Goal: Obtain resource: Obtain resource

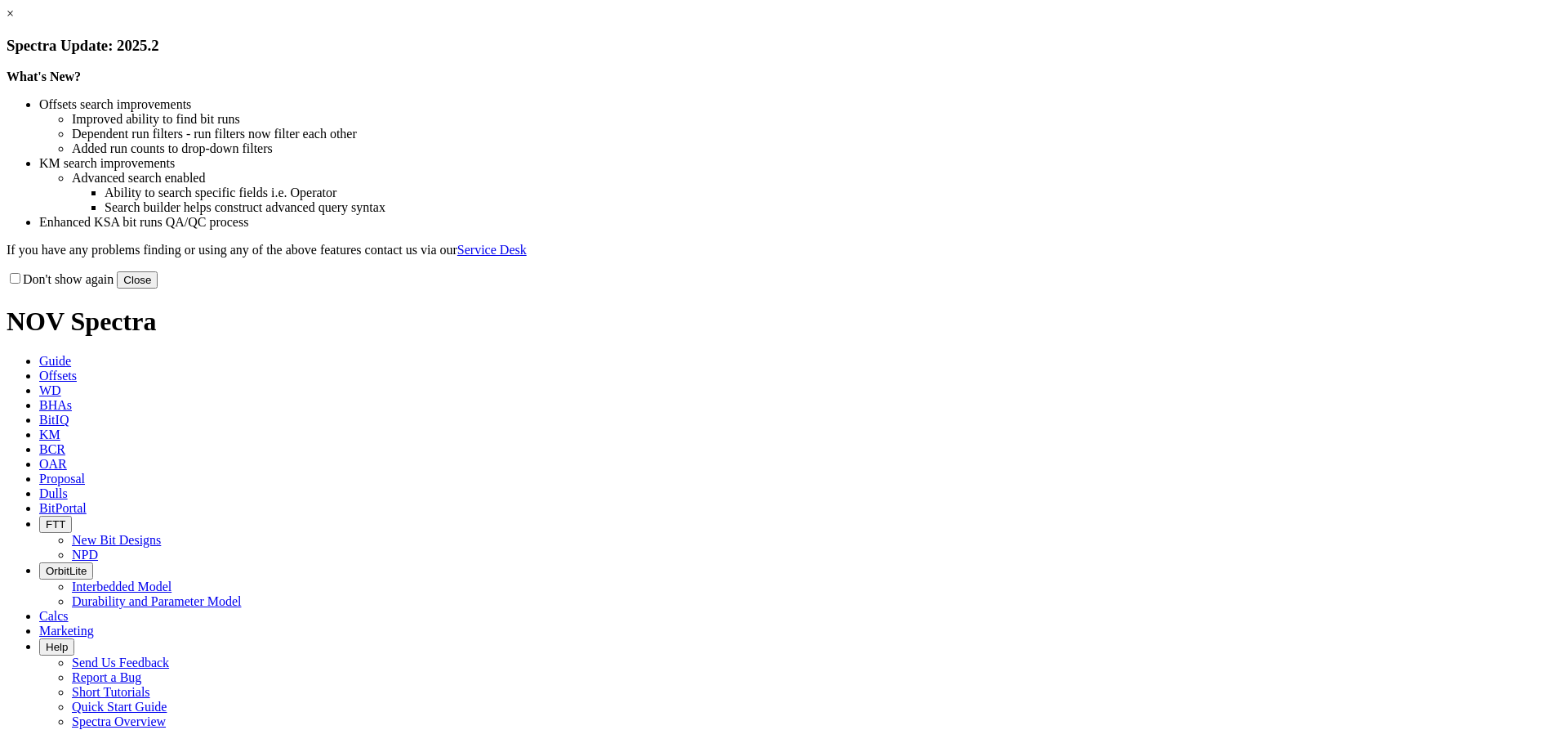
click at [14, 20] on link "×" at bounding box center [10, 13] width 7 height 14
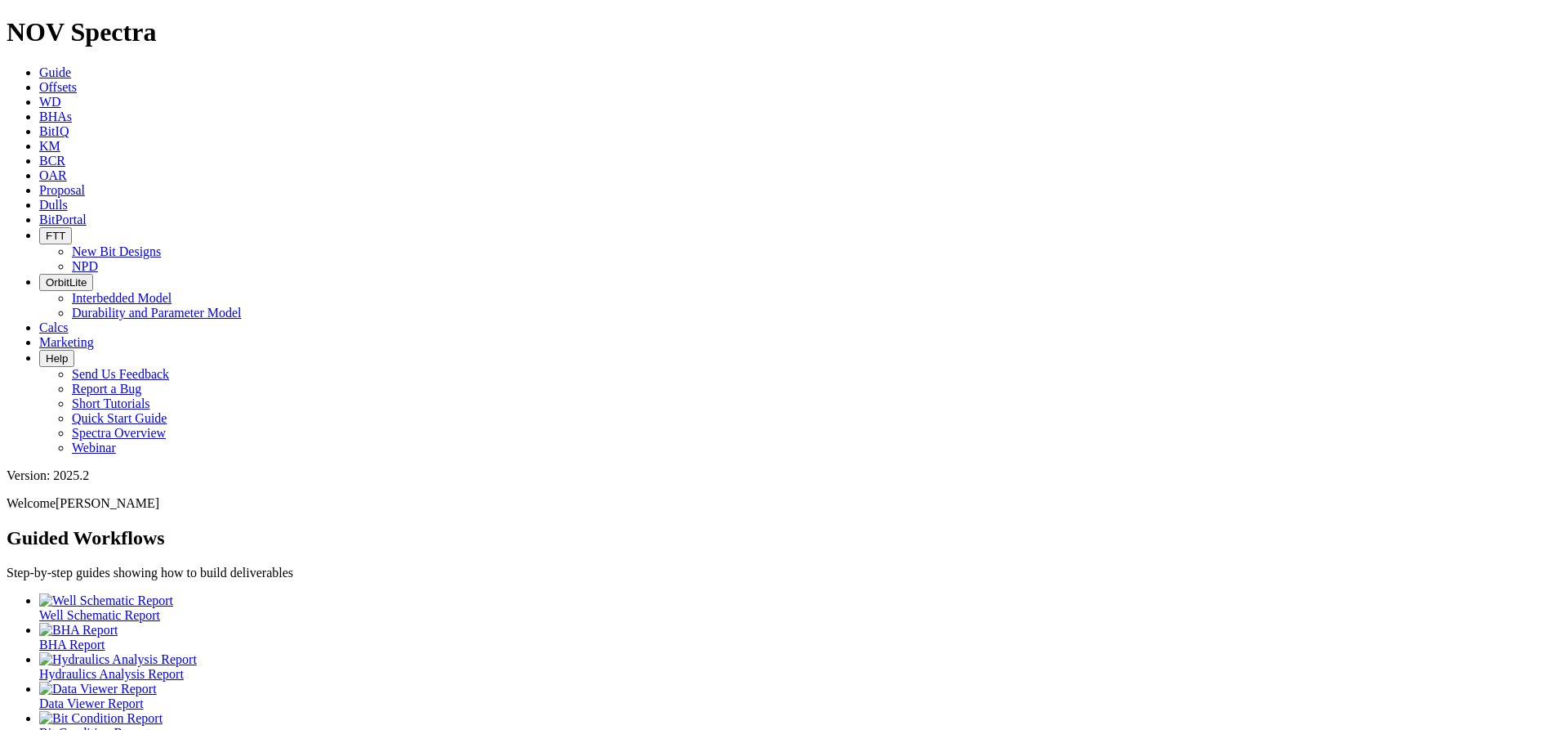
click at [77, 80] on span "Offsets" at bounding box center [58, 86] width 38 height 14
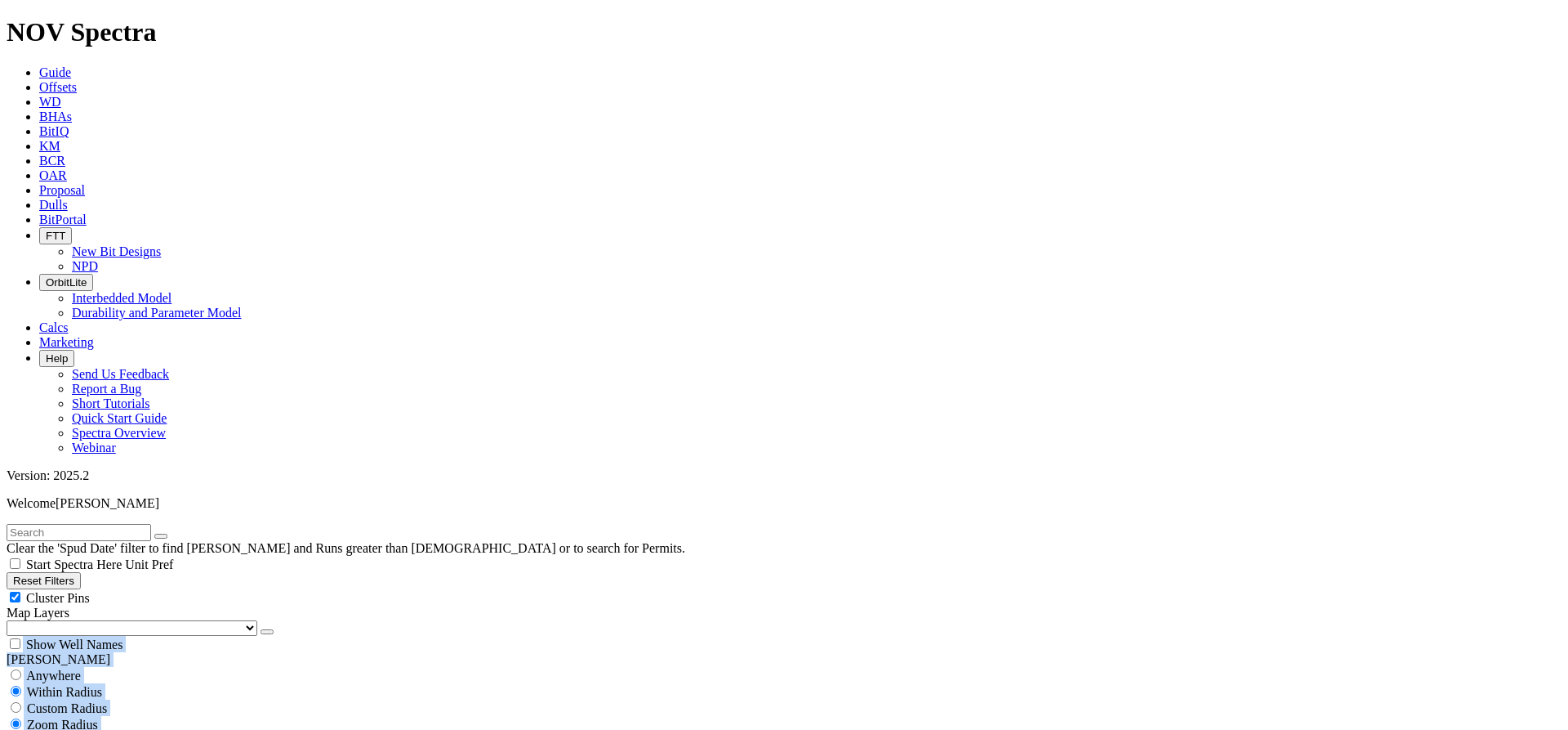
click at [144, 572] on div "Reset Filters Cluster Pins Map Layers (Clear) US Counties Alberta, CA Townships…" at bounding box center [784, 612] width 1555 height 80
click at [88, 572] on div "Reset Filters Cluster Pins Map Layers (Clear) US Counties Alberta, CA Townships…" at bounding box center [784, 612] width 1555 height 80
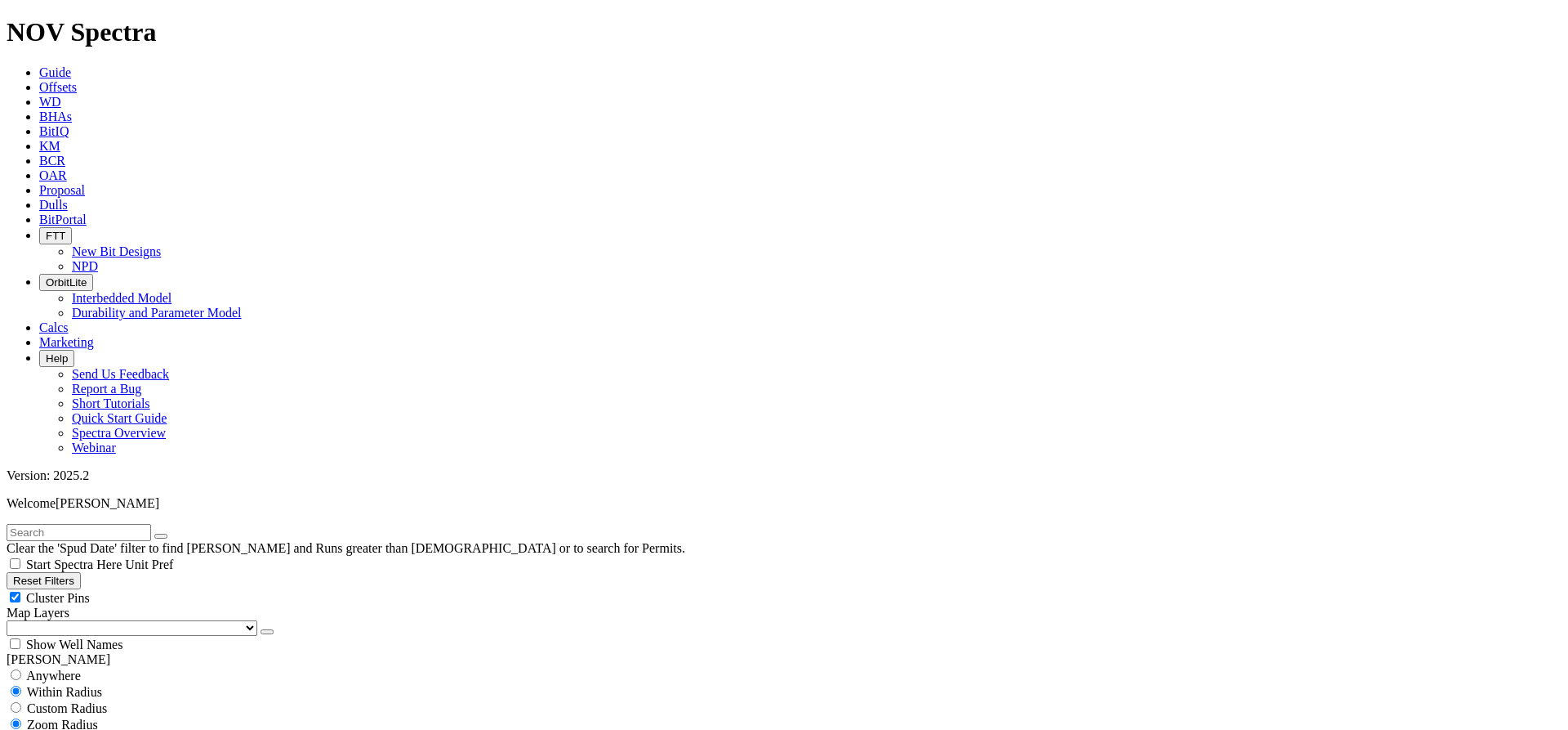
scroll to position [250310, 0]
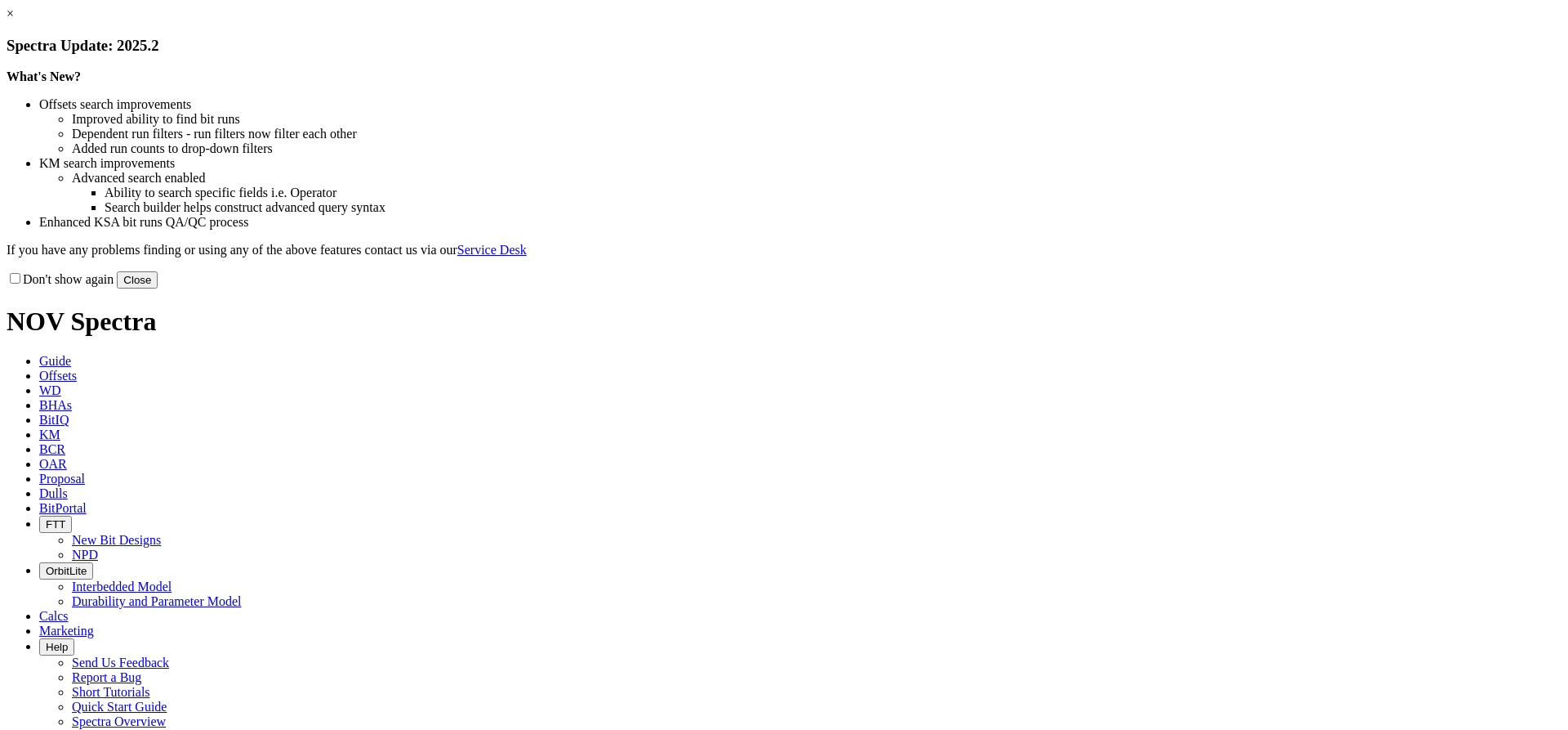
click at [14, 20] on link "×" at bounding box center [10, 13] width 7 height 14
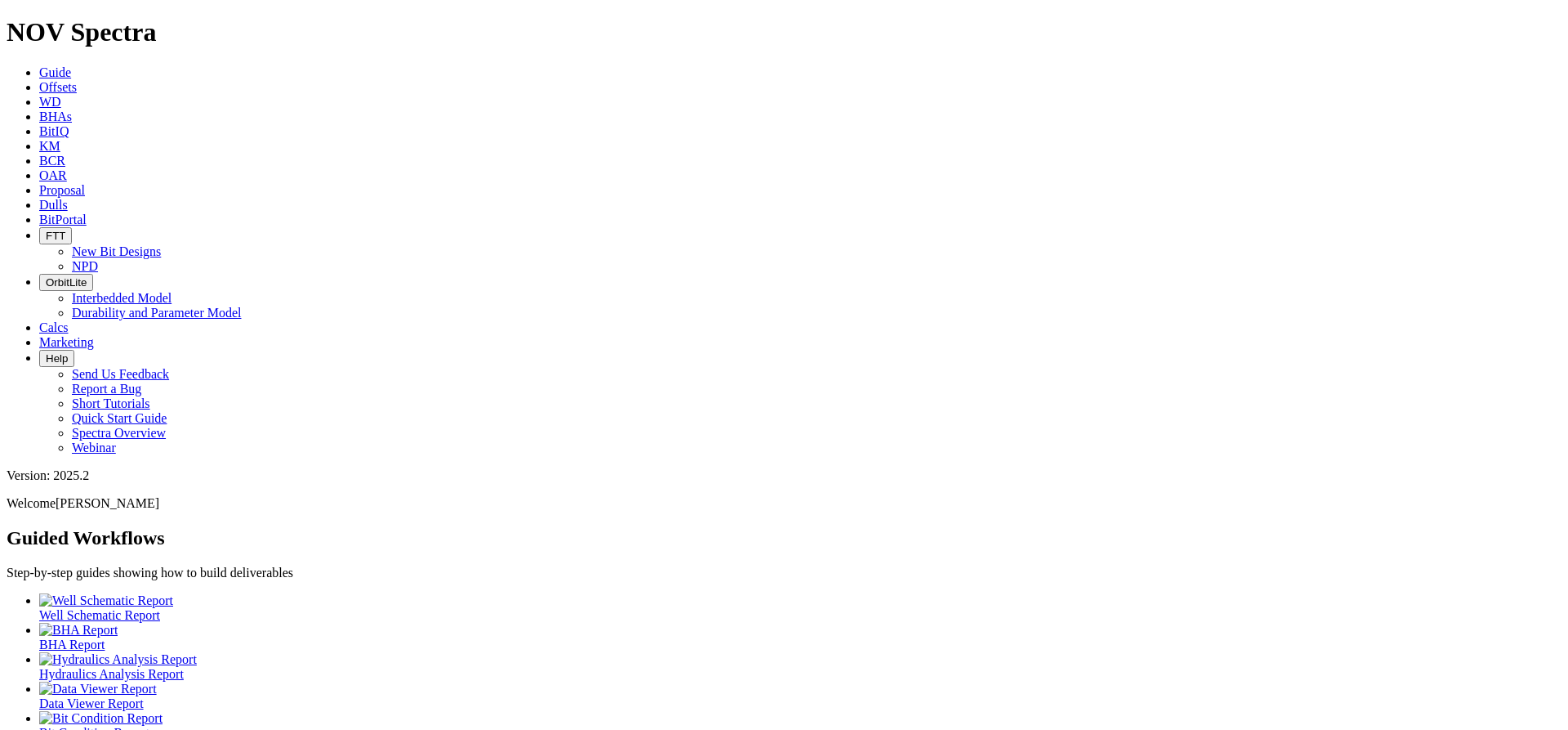
click at [39, 80] on icon at bounding box center [39, 86] width 0 height 14
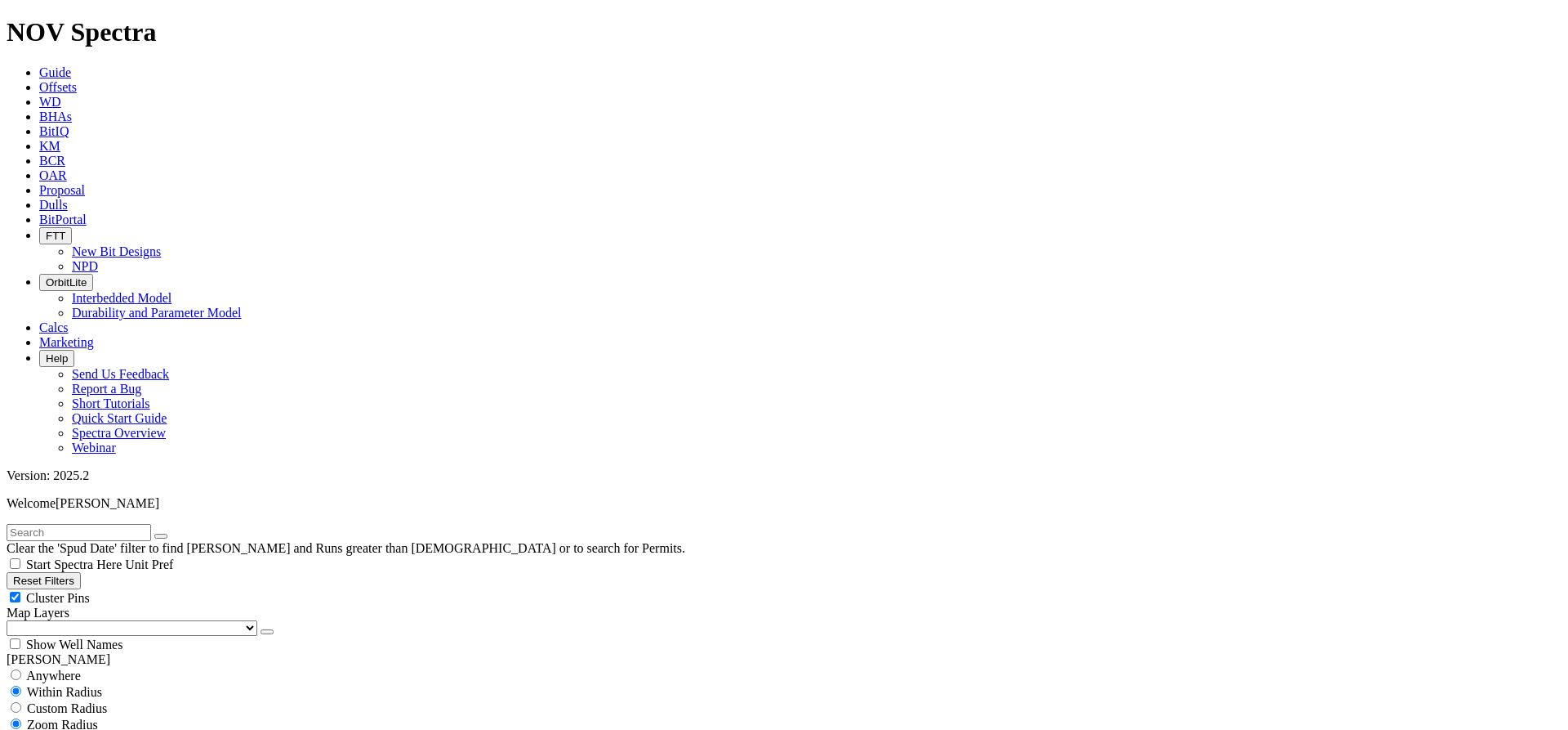
drag, startPoint x: 64, startPoint y: 556, endPoint x: 3, endPoint y: 555, distance: 61.0
type input "[DATE]"
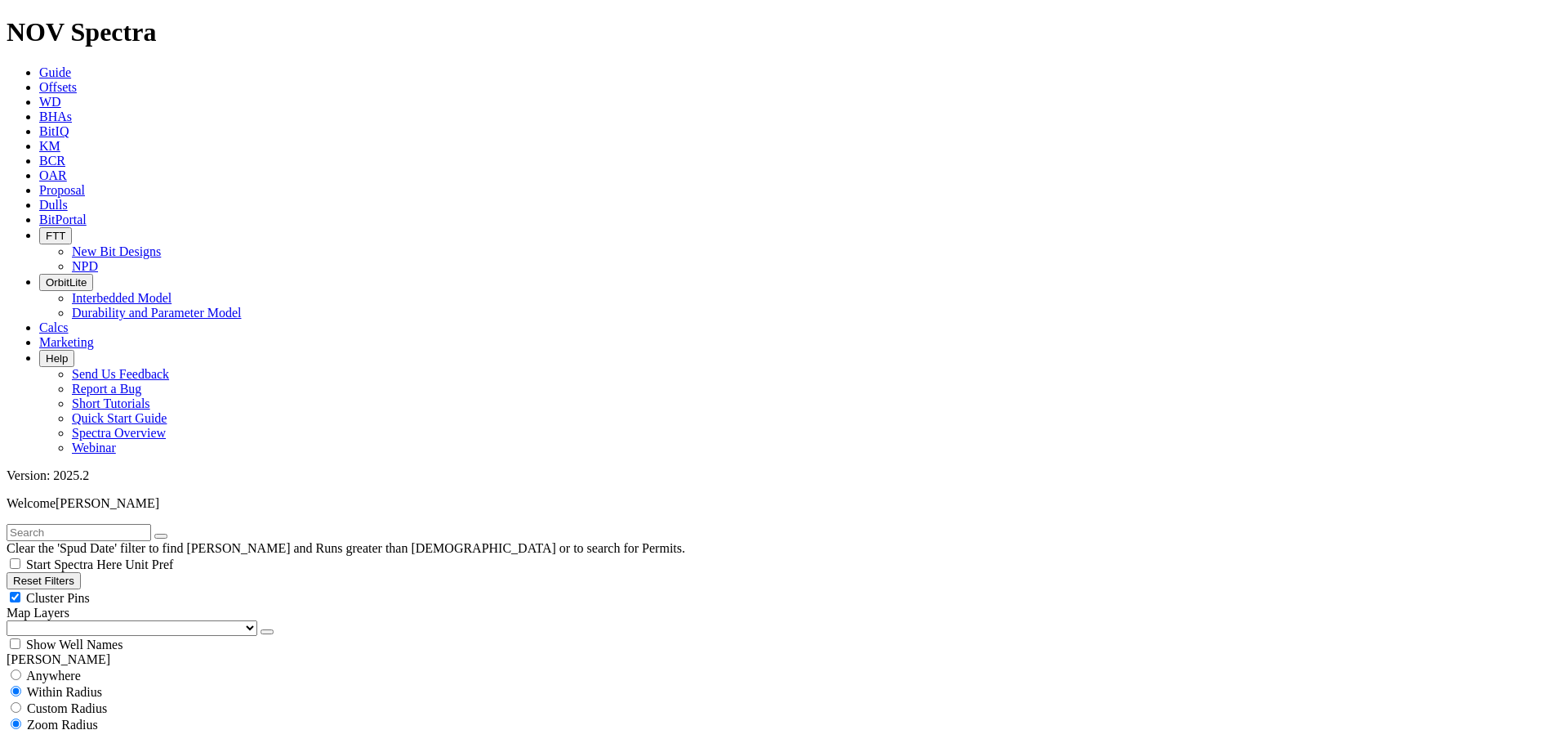
scroll to position [82, 0]
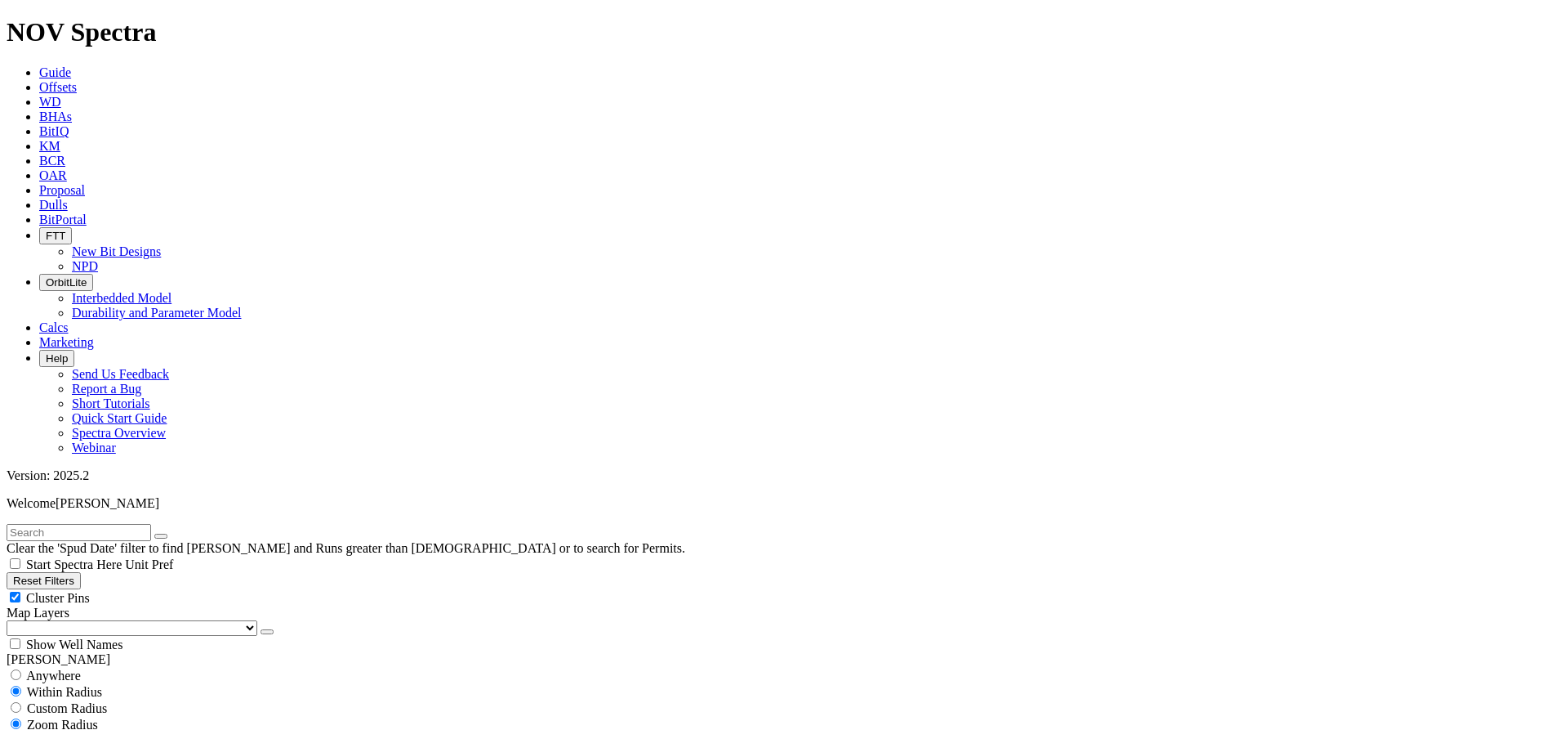
click at [27, 729] on div "No Run Data" at bounding box center [784, 740] width 1555 height 16
checkbox input "false"
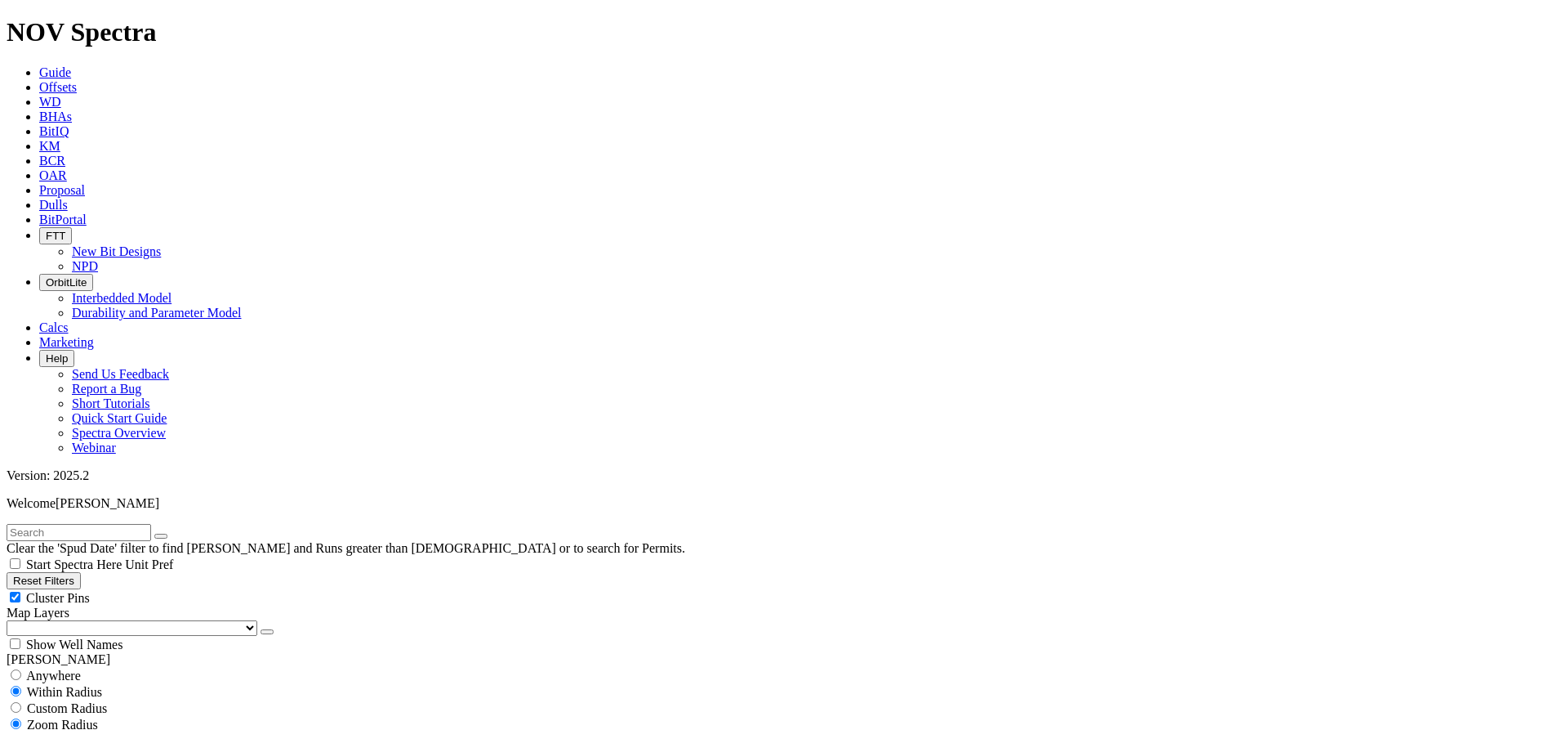
select select "? object:58276 ?"
select select
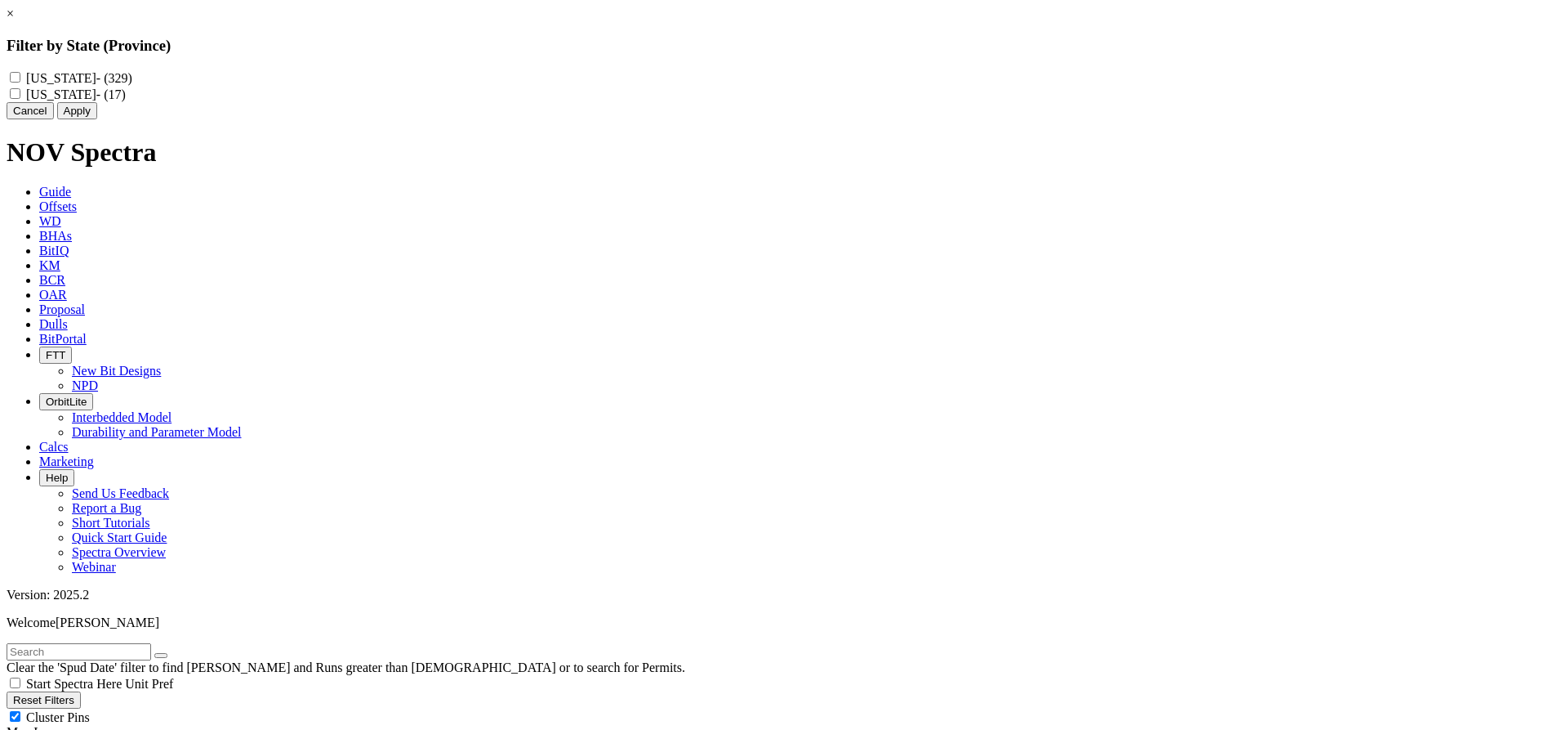
click at [667, 76] on div "[US_STATE] - (329) [US_STATE] - (17)" at bounding box center [784, 86] width 1555 height 33
click at [20, 74] on Mexico "[US_STATE] - (329)" at bounding box center [16, 78] width 11 height 11
checkbox Mexico "true"
click at [97, 119] on button "Apply" at bounding box center [77, 111] width 40 height 17
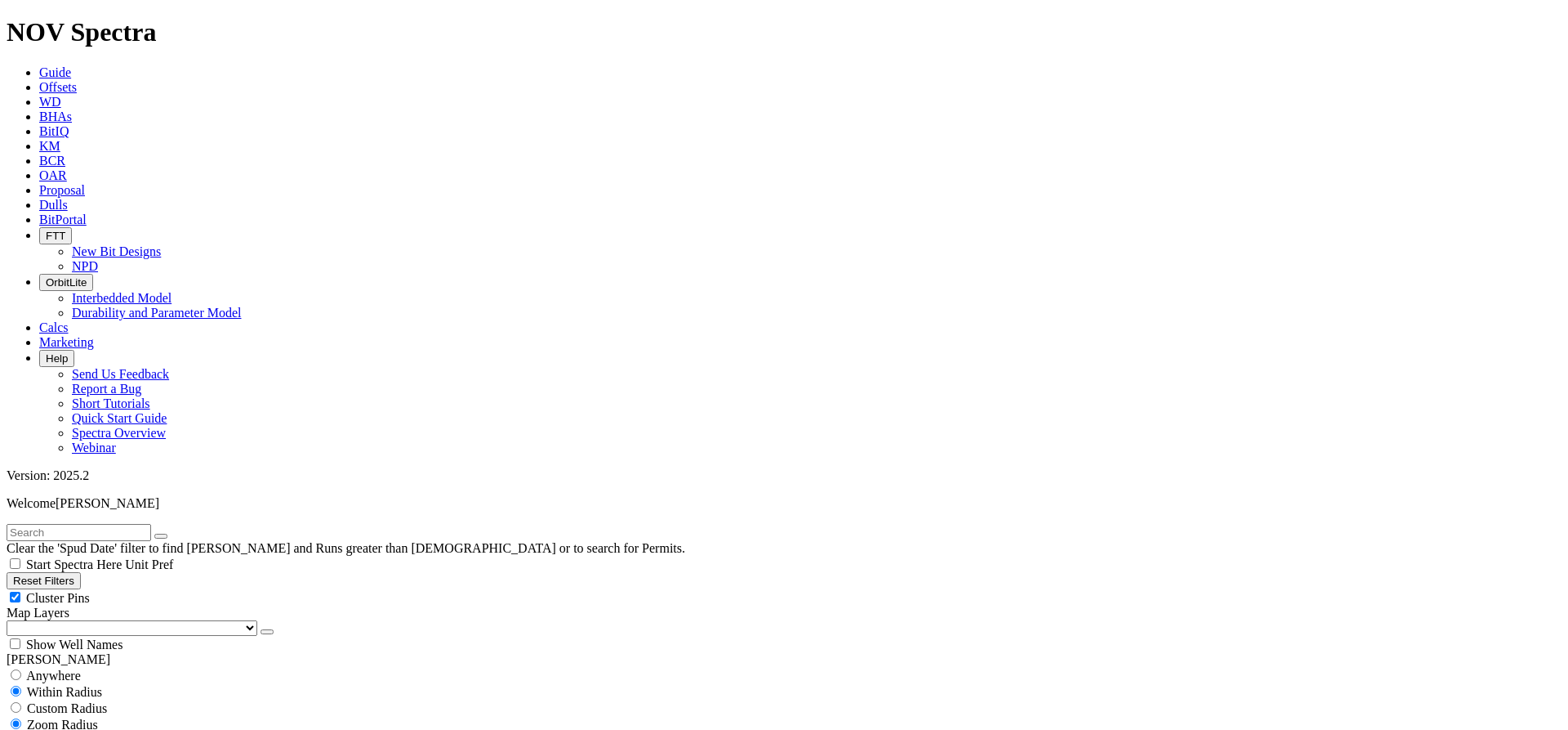
scroll to position [654, 0]
select select "? number:6.75 ?"
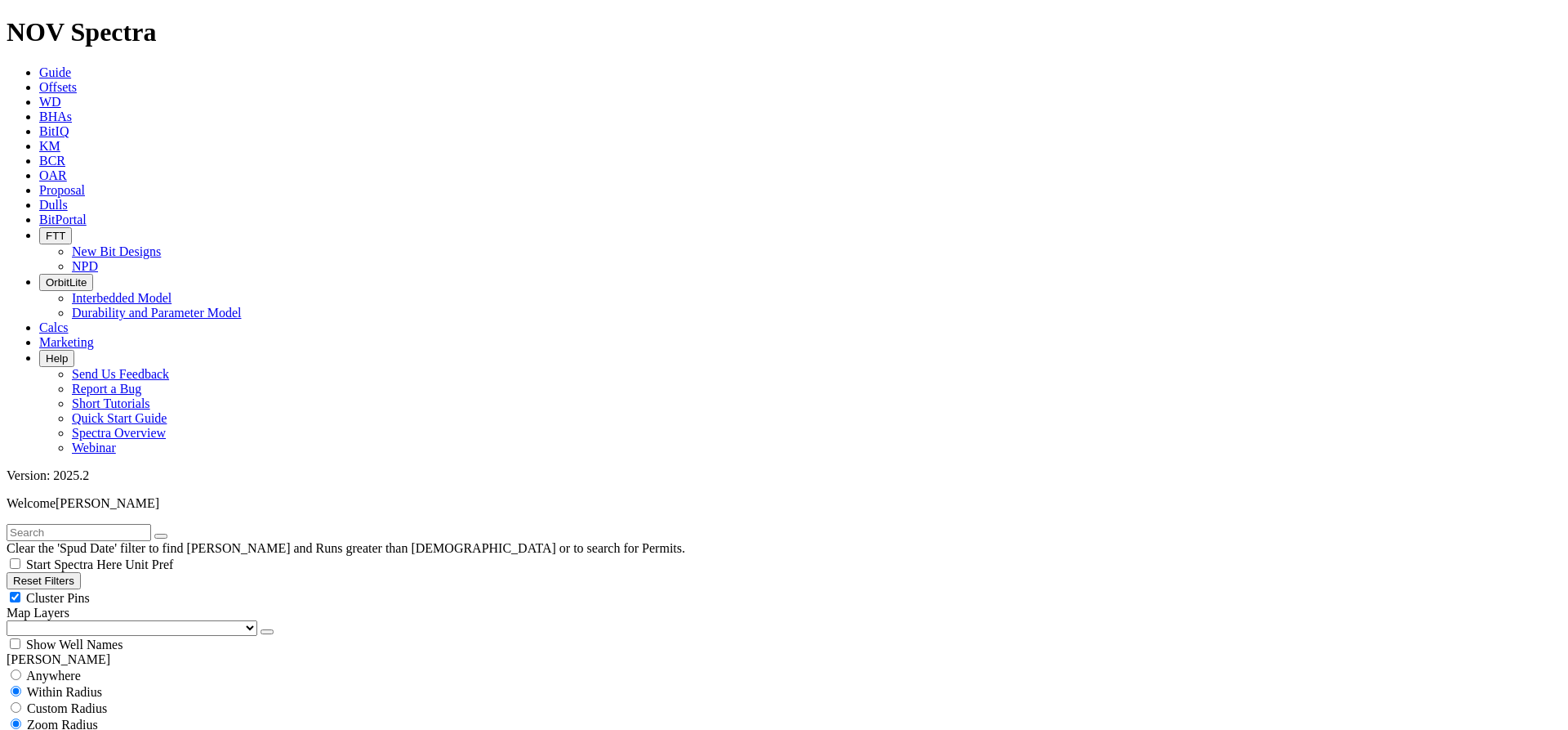
scroll to position [2105, 0]
click at [73, 572] on button "Reset Filters" at bounding box center [43, 581] width 74 height 17
checkbox input "true"
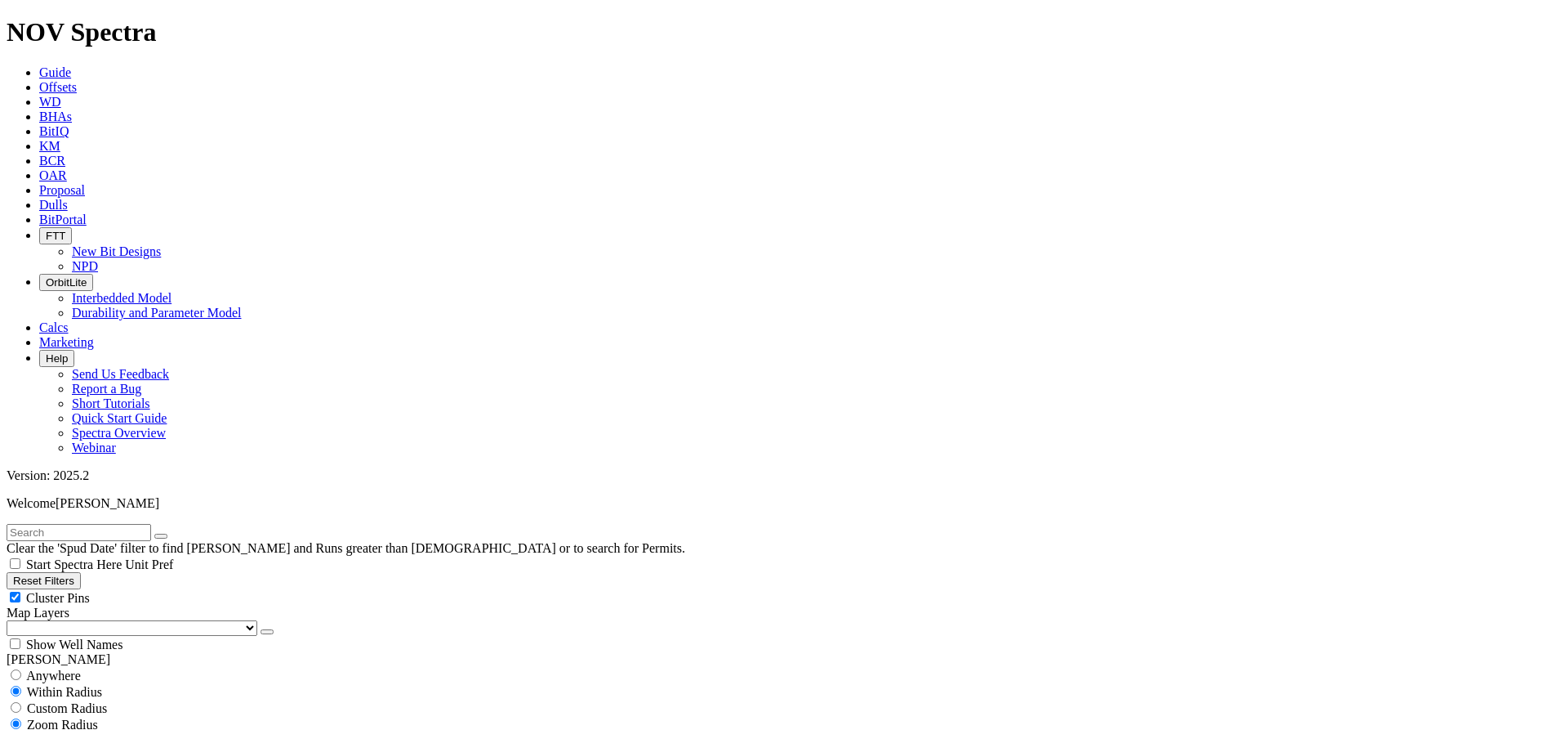
type input "[DATE]"
select select
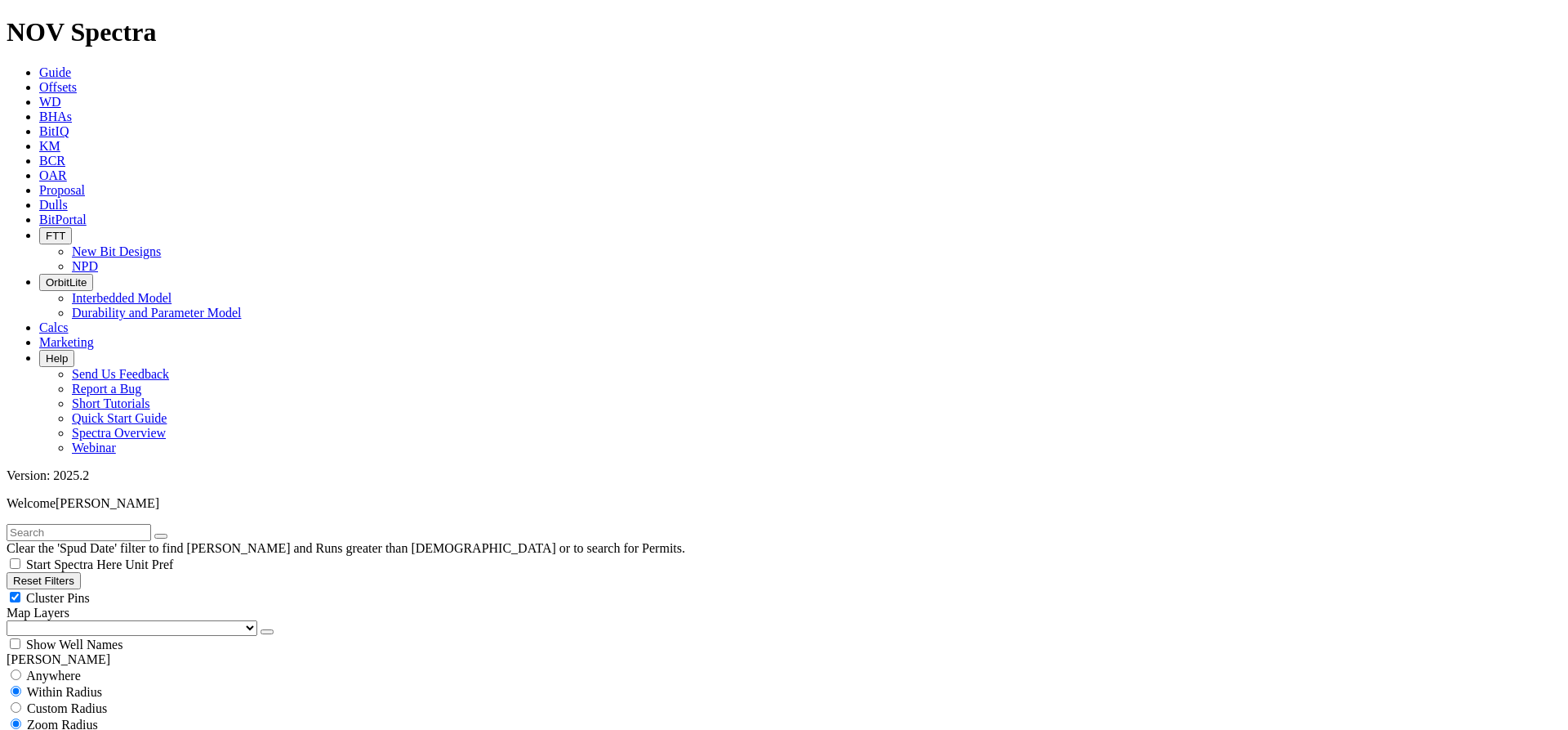
scroll to position [245, 0]
drag, startPoint x: 58, startPoint y: 312, endPoint x: 0, endPoint y: 318, distance: 58.3
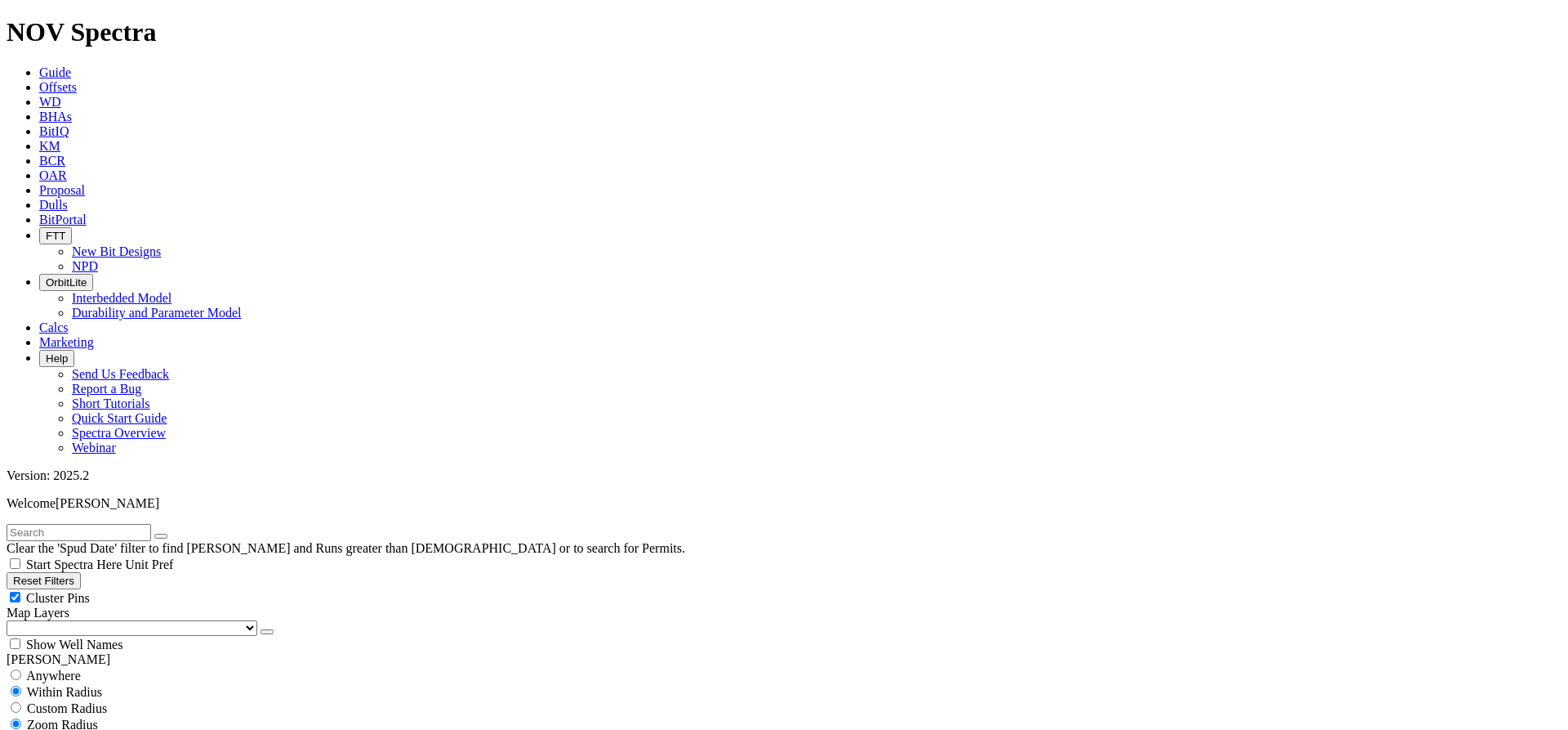
scroll to position [346614, 0]
type input "[DATE]"
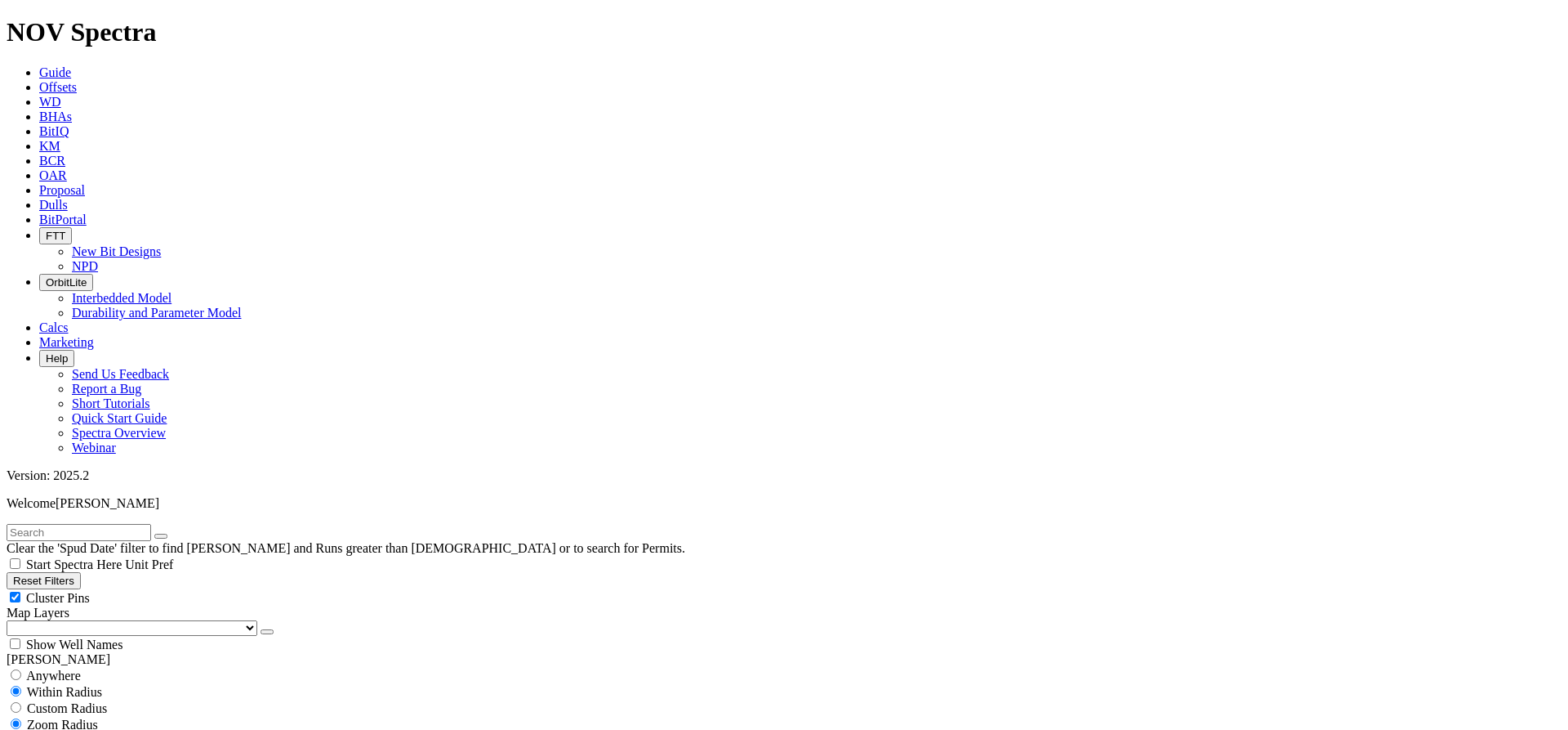
select select "12.25"
checkbox input "false"
select select "? number:12.25 ?"
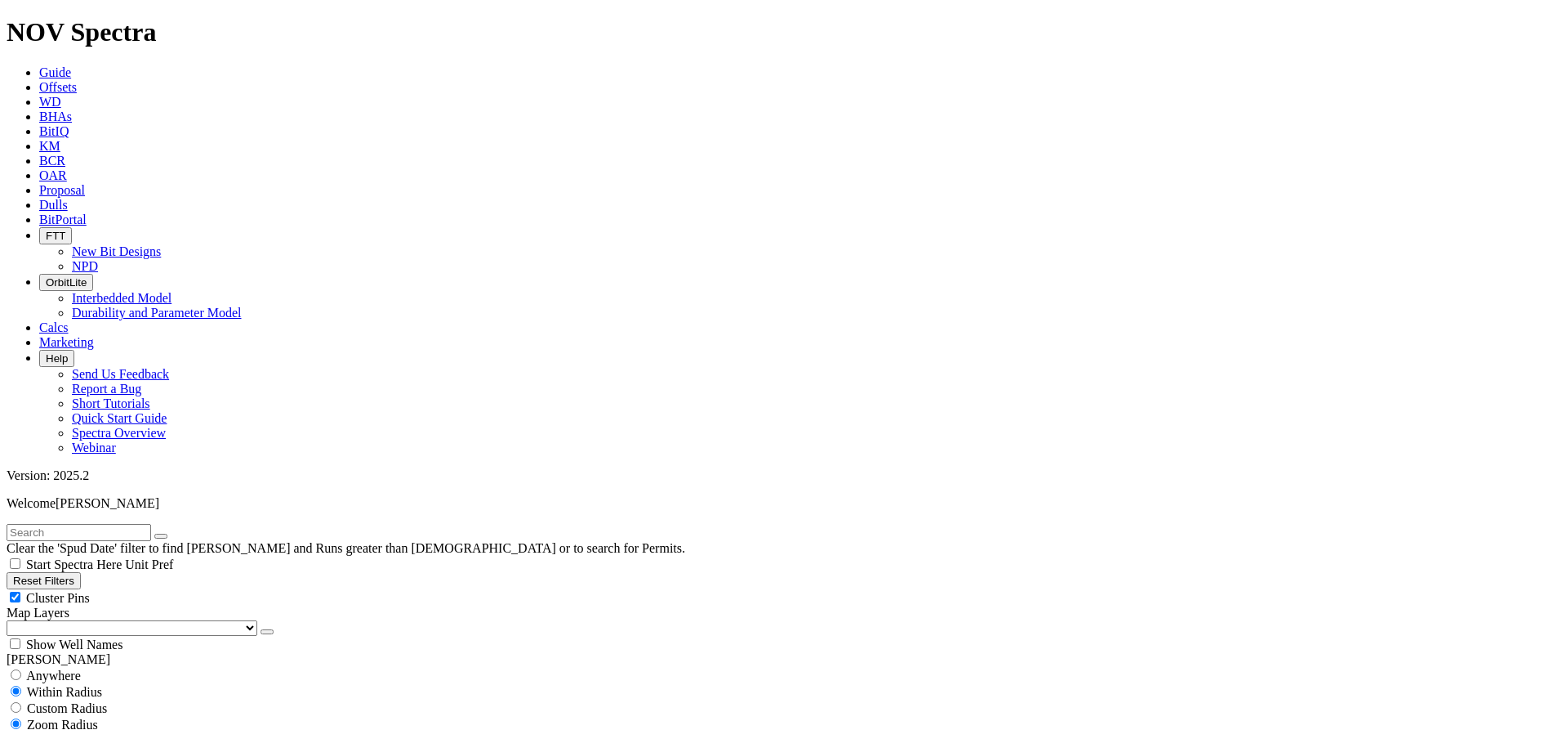
drag, startPoint x: 216, startPoint y: 310, endPoint x: 229, endPoint y: 308, distance: 13.2
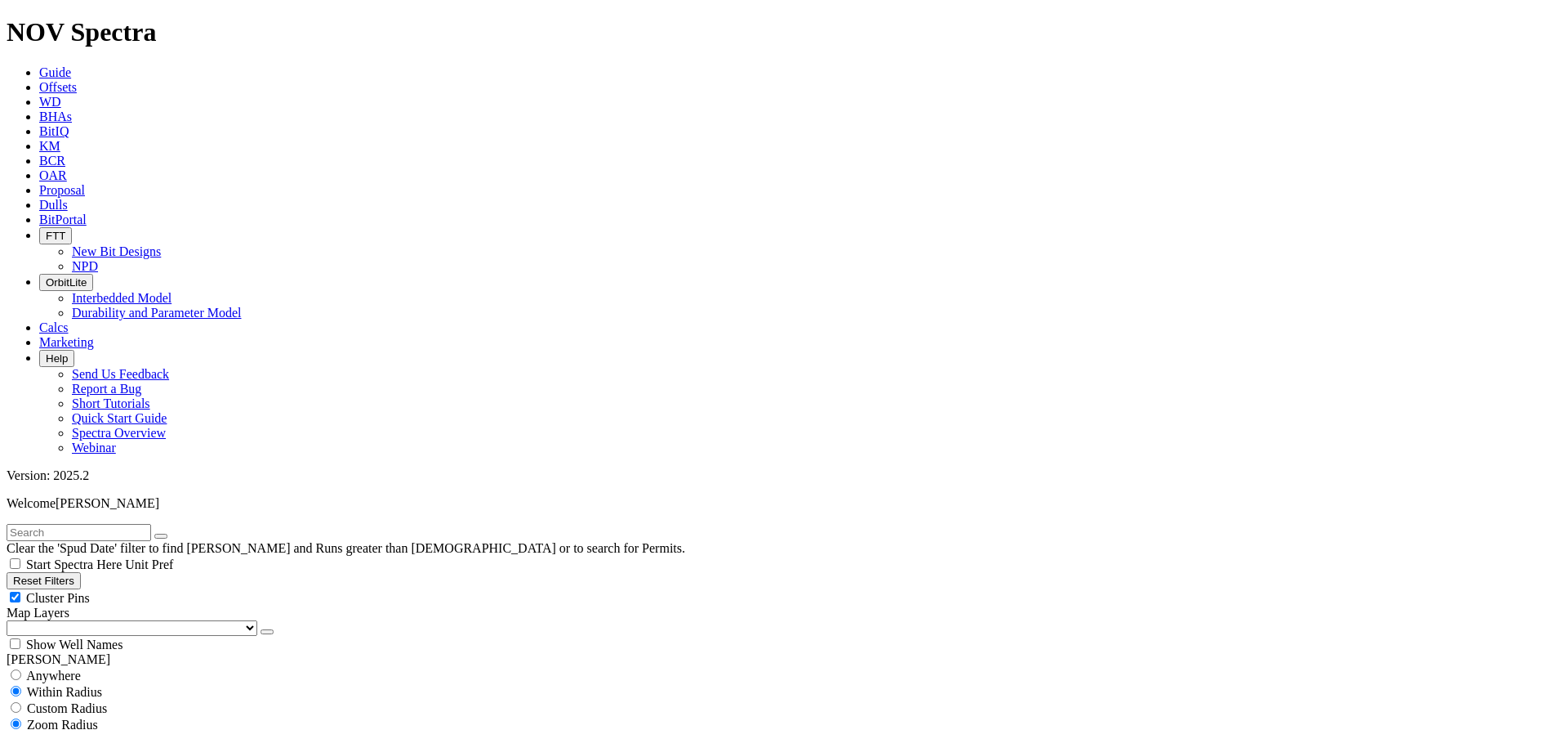
type input "6.75"
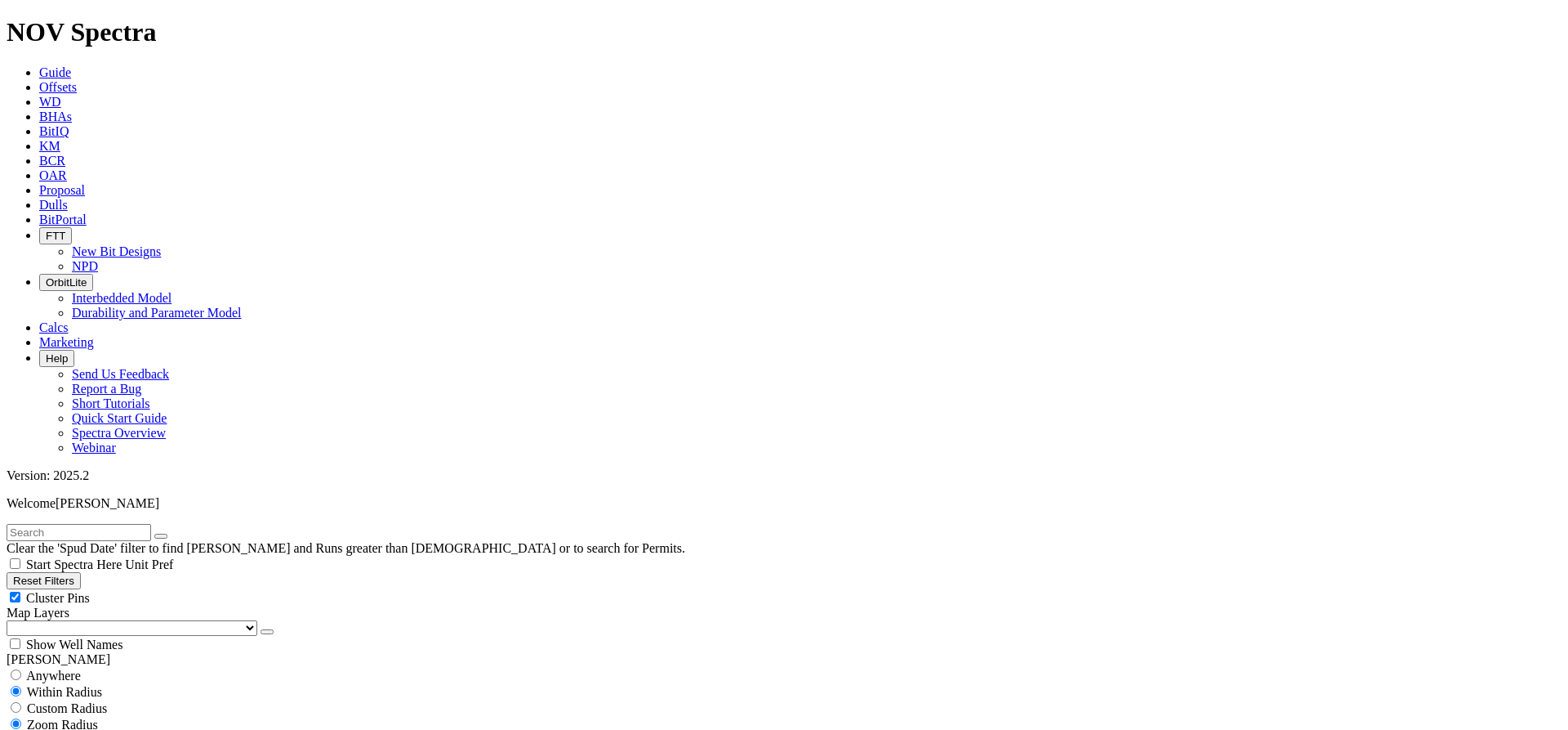
select select "TKC63-AD12"
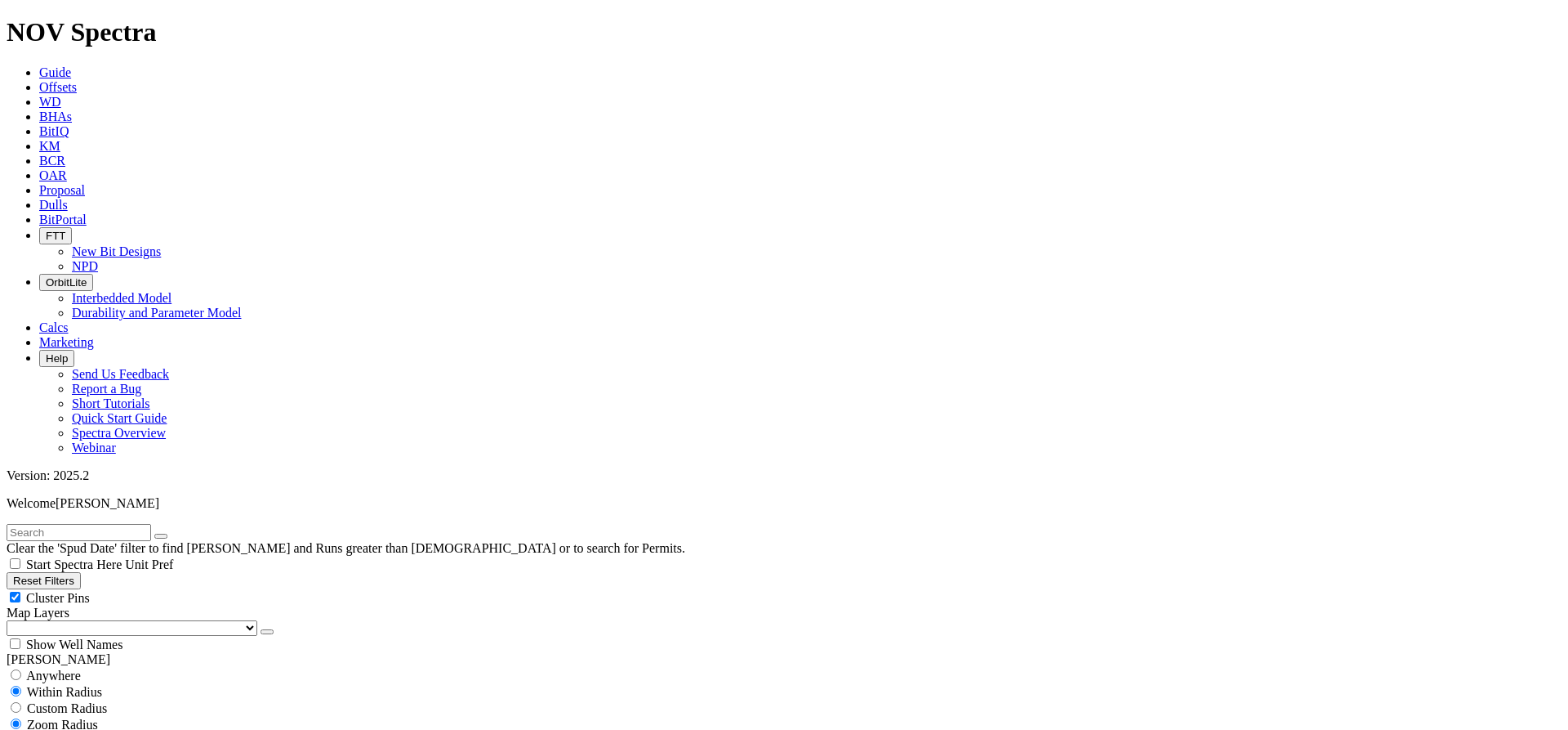
scroll to position [943, 0]
select select
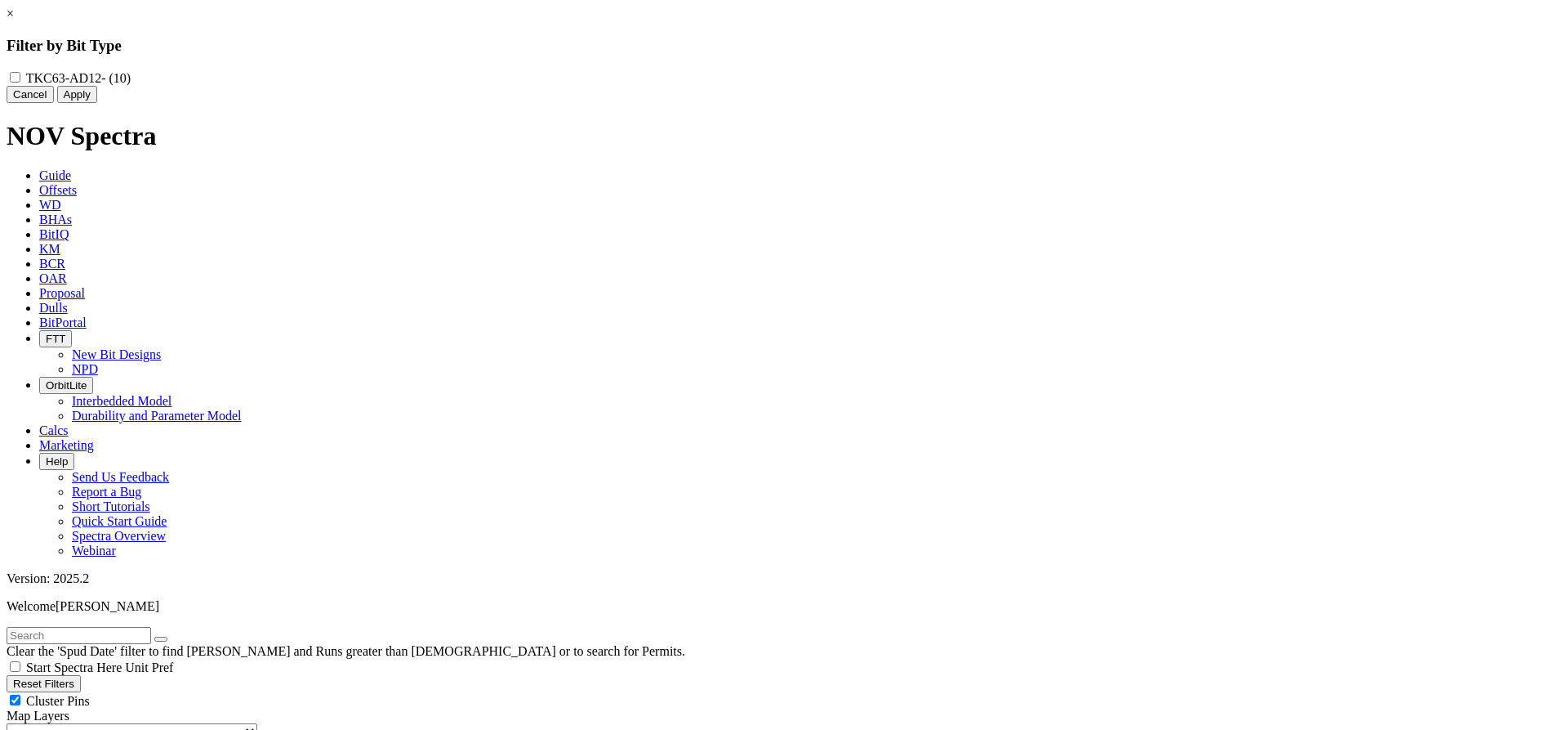
scroll to position [68830, 0]
click at [54, 103] on button "Cancel" at bounding box center [30, 94] width 48 height 17
